Goal: Navigation & Orientation: Find specific page/section

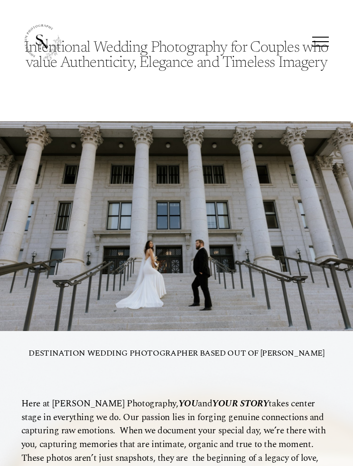
click at [316, 37] on div at bounding box center [320, 36] width 17 height 1
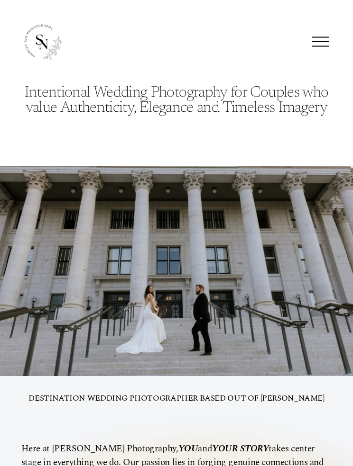
click at [326, 34] on div at bounding box center [320, 41] width 17 height 17
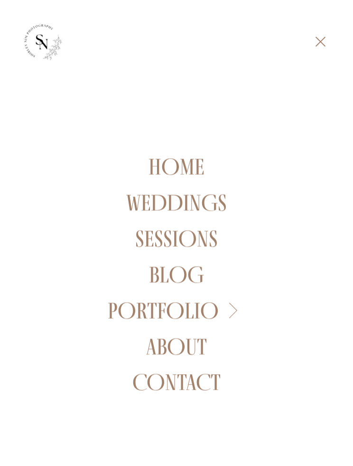
click at [154, 344] on link "About" at bounding box center [176, 346] width 61 height 23
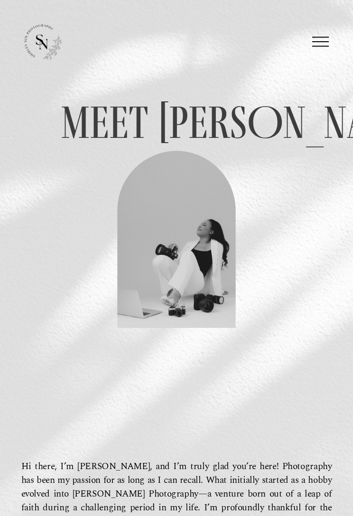
click at [319, 41] on div at bounding box center [320, 41] width 17 height 1
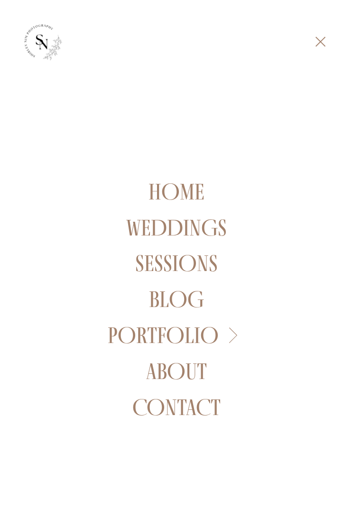
click at [155, 186] on link "Home" at bounding box center [176, 191] width 56 height 23
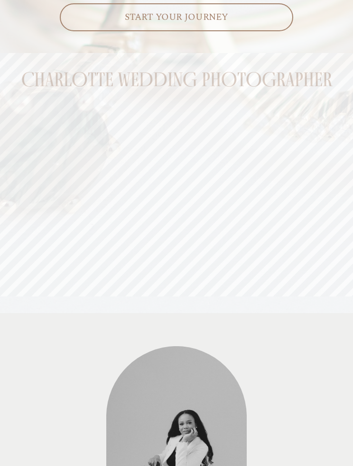
scroll to position [595, 0]
